Goal: Task Accomplishment & Management: Complete application form

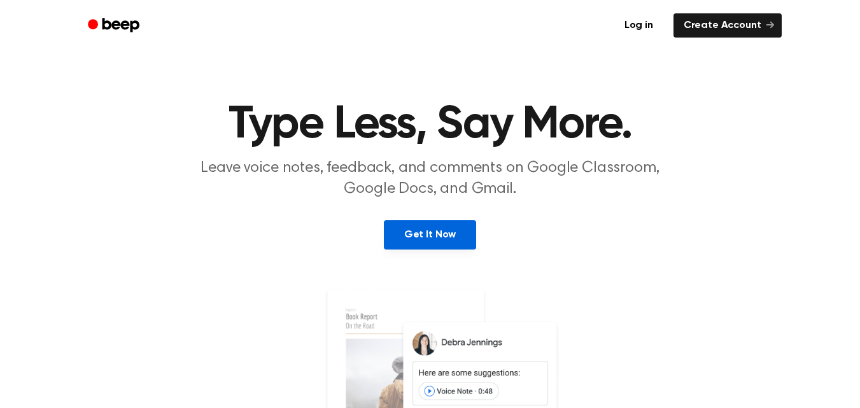
click at [440, 238] on link "Get It Now" at bounding box center [430, 234] width 92 height 29
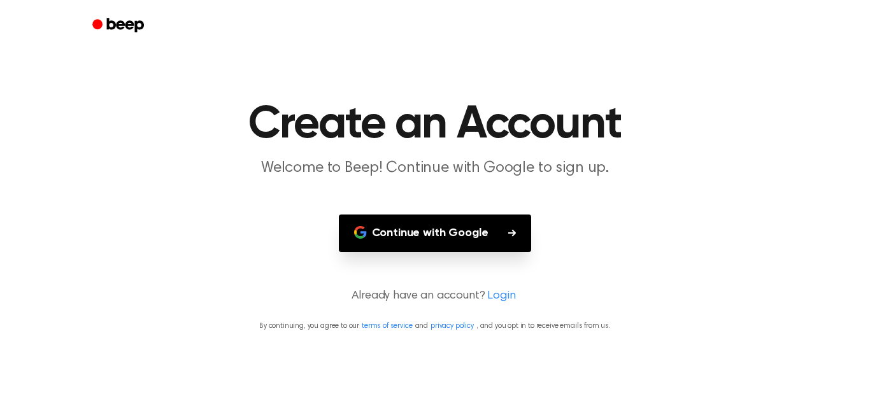
click at [418, 232] on button "Continue with Google" at bounding box center [435, 234] width 193 height 38
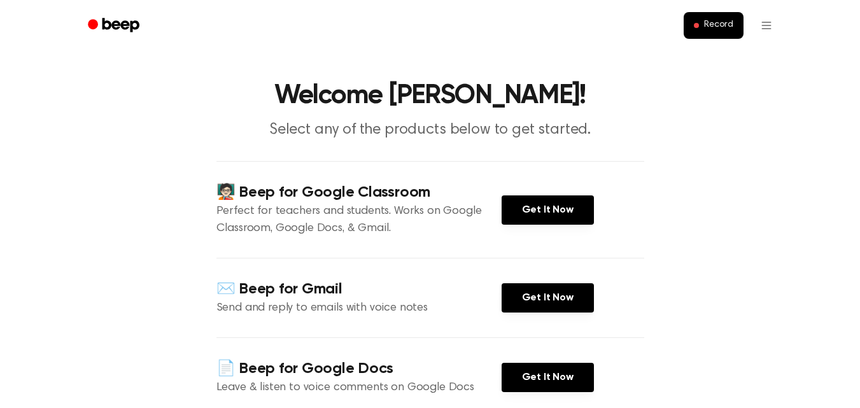
scroll to position [69, 0]
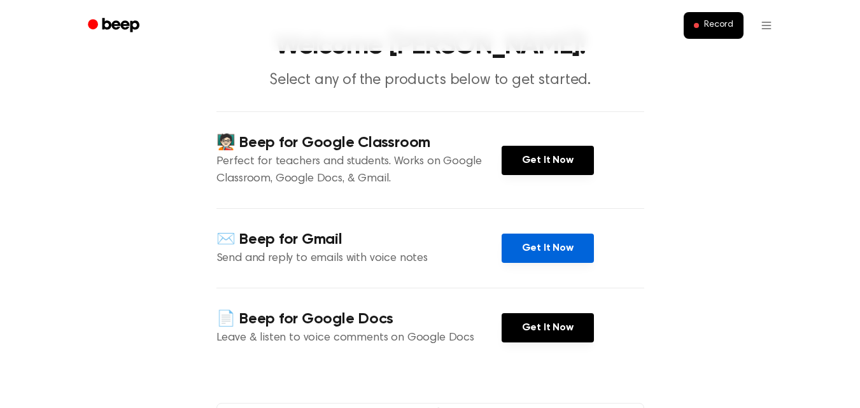
click at [530, 242] on link "Get It Now" at bounding box center [548, 248] width 92 height 29
